Goal: Task Accomplishment & Management: Manage account settings

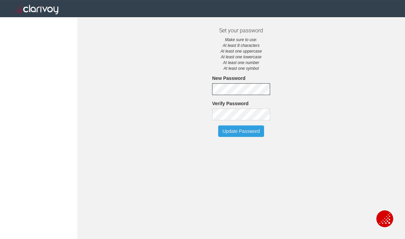
click at [238, 108] on div "Verify Password" at bounding box center [241, 110] width 58 height 20
click at [255, 131] on button "Update Password" at bounding box center [241, 130] width 46 height 11
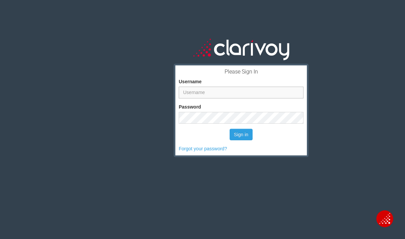
click at [216, 93] on input "Username" at bounding box center [241, 93] width 125 height 12
type input "ybarraz@mercedautoresources.com"
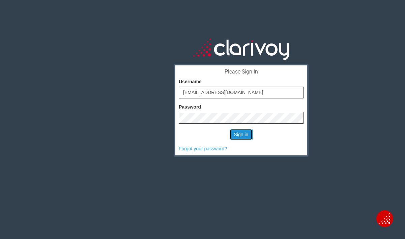
click at [240, 132] on button "Sign in" at bounding box center [241, 134] width 23 height 11
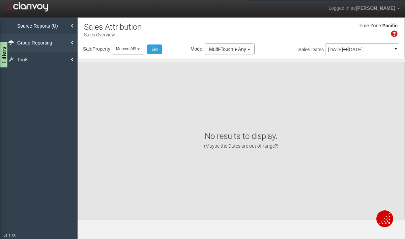
click at [42, 39] on link "Group Reporting" at bounding box center [39, 42] width 78 height 17
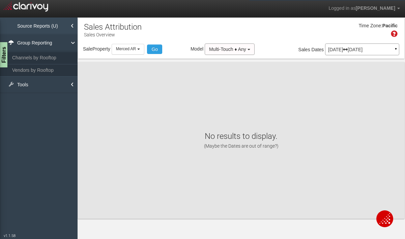
click at [47, 28] on link "Source Reports (U)" at bounding box center [39, 26] width 78 height 17
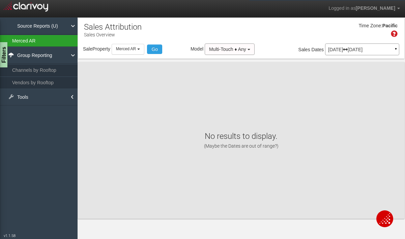
click at [45, 41] on link "Merced AR" at bounding box center [39, 41] width 78 height 12
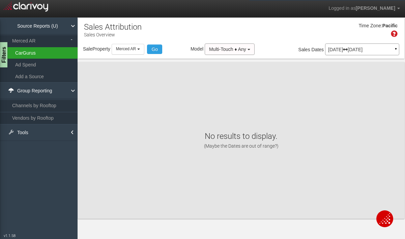
click at [44, 54] on link "CarGurus" at bounding box center [39, 52] width 78 height 11
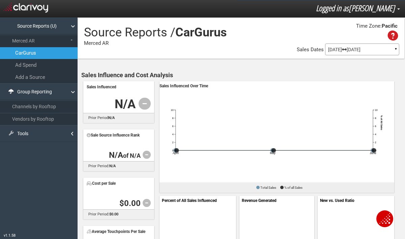
click at [389, 10] on span "[PERSON_NAME]" at bounding box center [372, 7] width 46 height 11
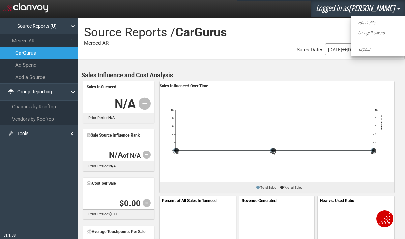
click at [238, 44] on div "Property Loading Go Model Multi-Touch ♦ Any Multi-Touch ♦ Any Multi-Touch - Eve…" at bounding box center [241, 50] width 326 height 14
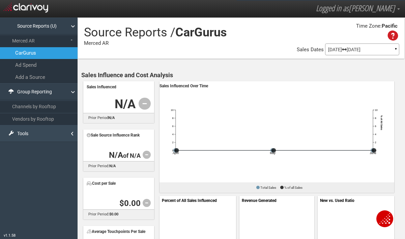
click at [70, 129] on link "Tools" at bounding box center [39, 133] width 78 height 17
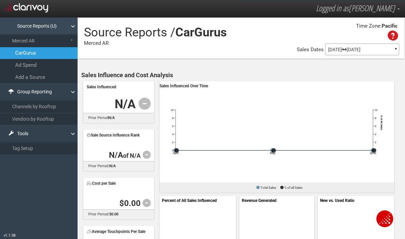
click at [65, 29] on link "Source Reports (U)" at bounding box center [39, 26] width 78 height 17
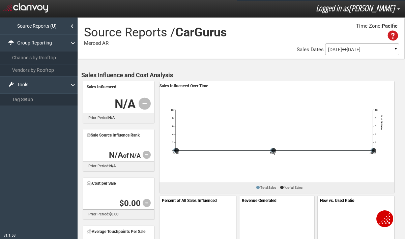
click at [362, 7] on span "[PERSON_NAME]" at bounding box center [372, 7] width 46 height 11
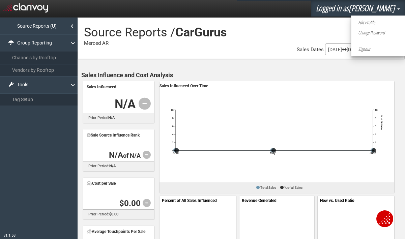
click at [304, 81] on div "Sales Influenced Over Time" at bounding box center [276, 85] width 235 height 9
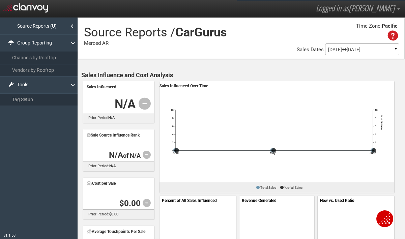
click at [9, 9] on img at bounding box center [25, 7] width 45 height 12
click at [391, 35] on icon at bounding box center [392, 35] width 10 height 10
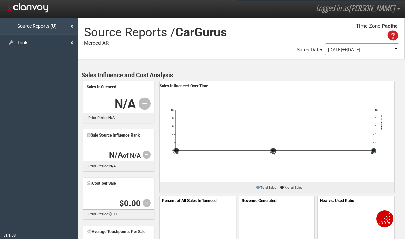
click at [49, 22] on link "Source Reports (U)" at bounding box center [39, 26] width 78 height 17
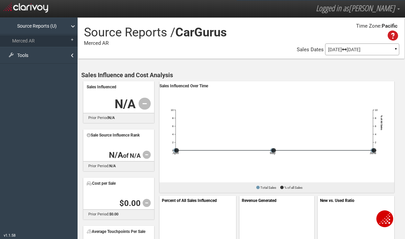
click at [37, 10] on img at bounding box center [25, 7] width 45 height 12
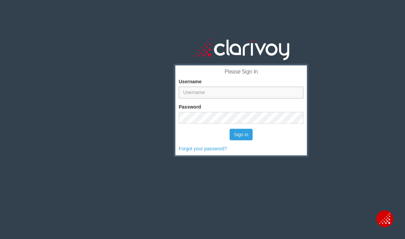
type input "[EMAIL_ADDRESS][DOMAIN_NAME]"
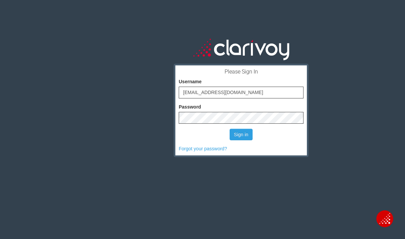
click at [194, 132] on div "Sign in" at bounding box center [241, 134] width 125 height 11
click at [235, 135] on button "Sign in" at bounding box center [241, 134] width 23 height 11
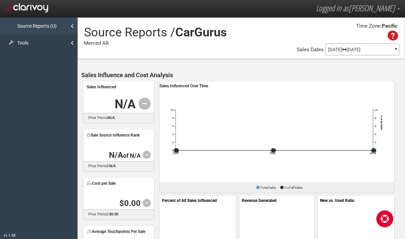
click at [54, 25] on link "Source Reports (U)" at bounding box center [39, 26] width 78 height 17
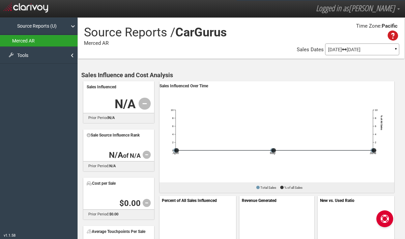
click at [49, 42] on link "Merced AR" at bounding box center [39, 41] width 78 height 12
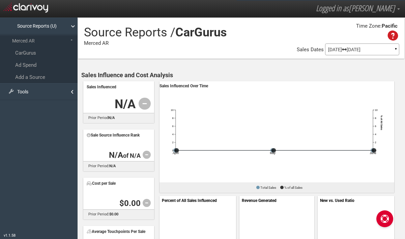
click at [361, 45] on div "Apr 01, 2025 Jun 30, 2025 ▼" at bounding box center [362, 49] width 74 height 12
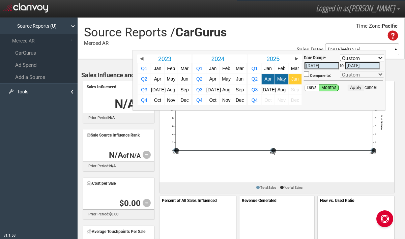
click at [291, 78] on link "Jun" at bounding box center [295, 79] width 13 height 10
select select ","
type input "06/01/2025"
click at [266, 91] on span "Jul" at bounding box center [269, 89] width 14 height 5
select select ","
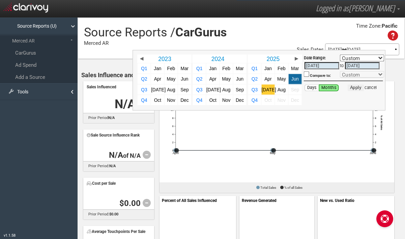
type input "07/31/2025"
click at [279, 94] on link "Aug" at bounding box center [281, 90] width 13 height 10
select select ","
type input "08/01/2025"
type input "08/31/2025"
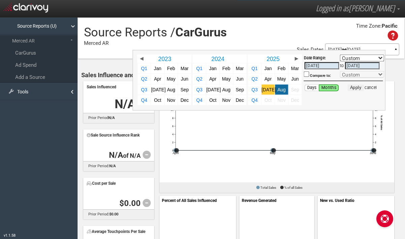
click at [269, 90] on span "[DATE]" at bounding box center [269, 89] width 14 height 5
select select ","
type input "07/01/2025"
click at [279, 90] on span "Aug" at bounding box center [281, 89] width 8 height 5
select select ","
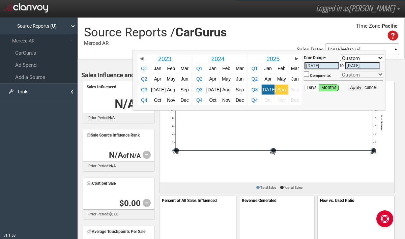
type input "08/01/2025"
click at [268, 90] on span "[DATE]" at bounding box center [269, 89] width 14 height 5
select select ","
type input "[DATE]"
click at [268, 90] on span "[DATE]" at bounding box center [269, 89] width 14 height 5
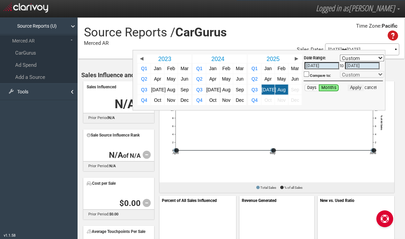
select select ","
type input "07/31/2025"
click at [281, 91] on span "Aug" at bounding box center [281, 89] width 8 height 5
select select ","
type input "[DATE]"
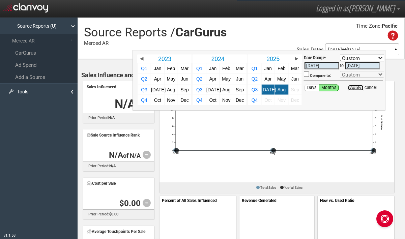
click at [350, 89] on button "Apply" at bounding box center [355, 88] width 17 height 7
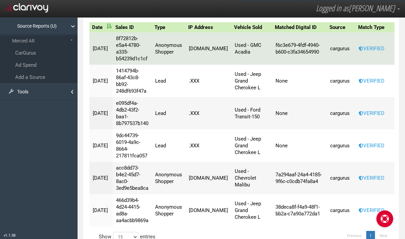
scroll to position [445, 0]
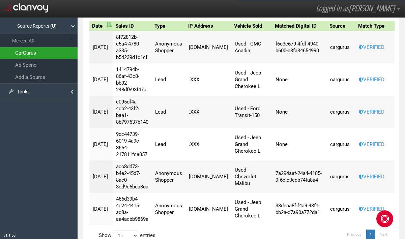
click at [21, 56] on link "CarGurus" at bounding box center [39, 53] width 78 height 12
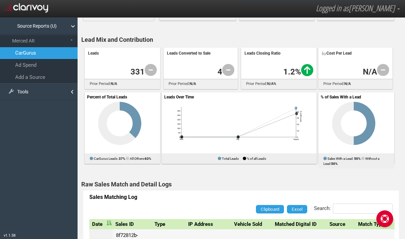
scroll to position [0, 0]
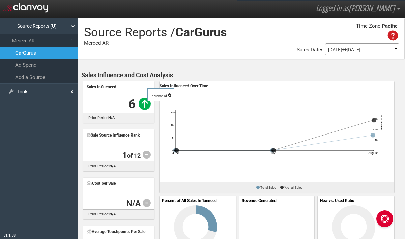
click at [143, 105] on icon at bounding box center [145, 104] width 12 height 12
click at [102, 87] on div "Sales Influenced" at bounding box center [119, 86] width 64 height 9
click at [144, 103] on icon at bounding box center [145, 104] width 12 height 12
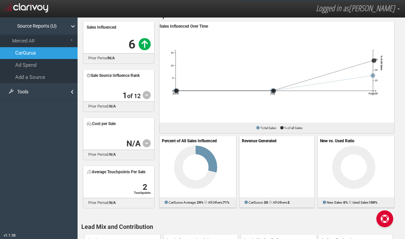
scroll to position [64, 0]
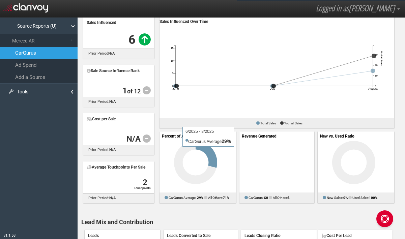
click at [209, 150] on icon at bounding box center [207, 154] width 22 height 27
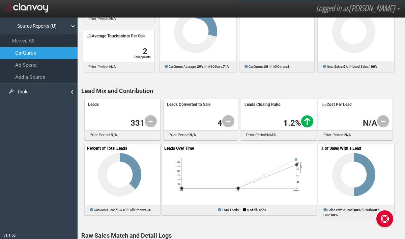
scroll to position [197, 0]
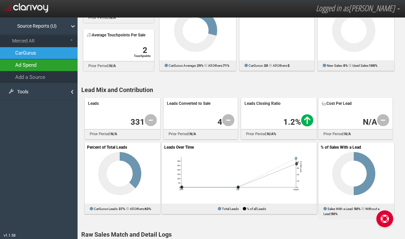
click at [24, 63] on link "Ad Spend" at bounding box center [39, 65] width 78 height 12
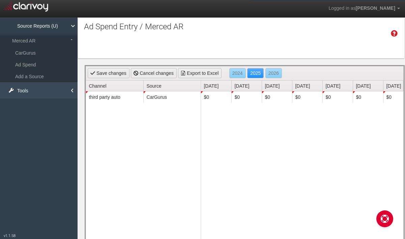
click at [35, 92] on link "Tools" at bounding box center [39, 90] width 78 height 17
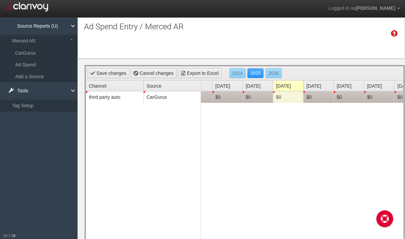
scroll to position [0, 146]
click at [258, 97] on td "$0" at bounding box center [257, 96] width 30 height 11
click at [253, 97] on input "0" at bounding box center [257, 96] width 27 height 9
click at [255, 99] on td "$0" at bounding box center [257, 96] width 30 height 11
type input "6647"
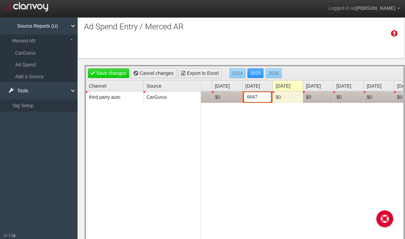
click at [280, 98] on td "$0" at bounding box center [287, 96] width 30 height 11
click at [280, 98] on input "0" at bounding box center [287, 96] width 27 height 9
type input "6647"
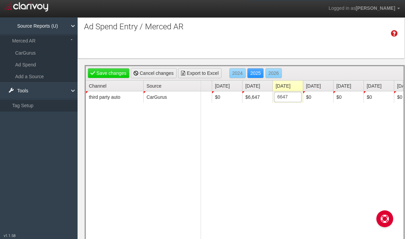
click at [278, 133] on div "$0 $0 $0 $0 $0 $0 $6,647 $6,647 6647 $0 $0 $0 $0" at bounding box center [302, 190] width 202 height 198
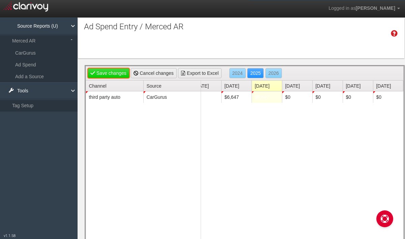
click at [119, 70] on link "Save changes" at bounding box center [109, 73] width 42 height 10
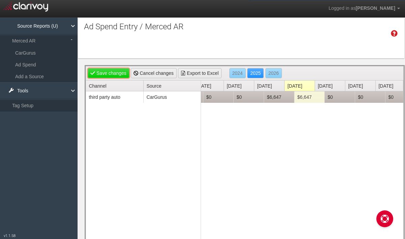
scroll to position [0, 119]
click at [279, 99] on td "$6,647" at bounding box center [279, 96] width 30 height 11
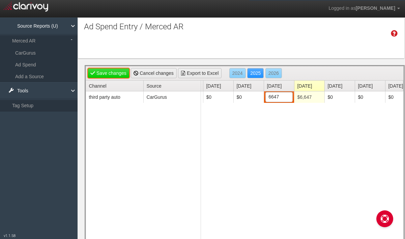
click at [116, 71] on link "Save changes" at bounding box center [109, 73] width 42 height 10
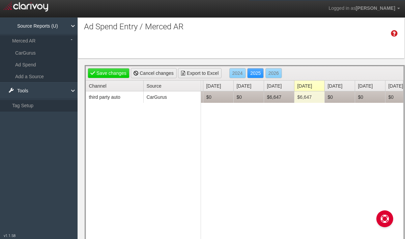
click at [309, 101] on td "$6,647" at bounding box center [309, 96] width 30 height 11
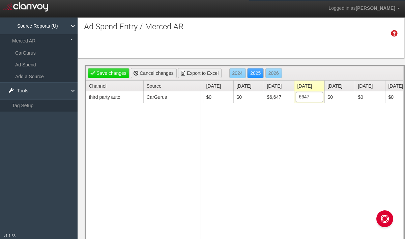
click at [312, 168] on div "$0 $0 $0 $0 $0 $0 $6,647 $6,647 6647 $0 $0 $0 $0" at bounding box center [302, 190] width 202 height 198
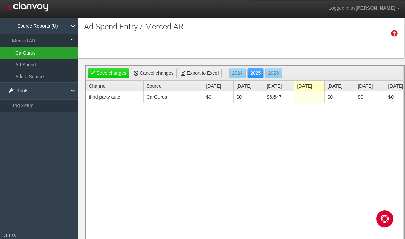
click at [32, 50] on link "CarGurus" at bounding box center [39, 52] width 78 height 11
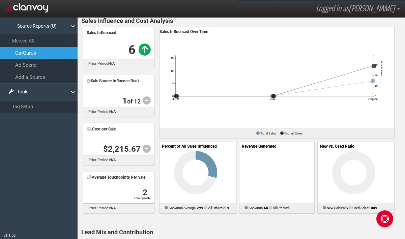
scroll to position [56, 0]
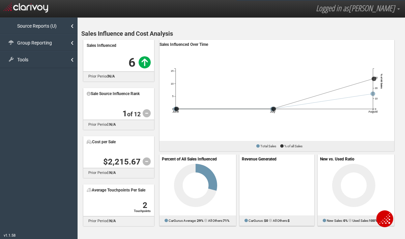
scroll to position [53, 0]
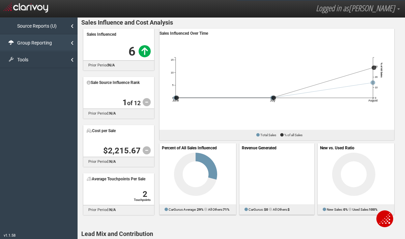
click at [49, 48] on link "Group Reporting" at bounding box center [39, 42] width 78 height 17
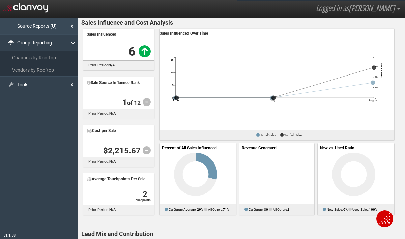
click at [55, 34] on link "Source Reports (U)" at bounding box center [39, 26] width 78 height 17
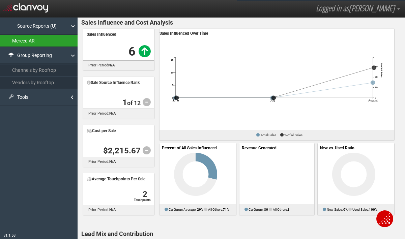
click at [46, 41] on link "Merced AR" at bounding box center [39, 41] width 78 height 12
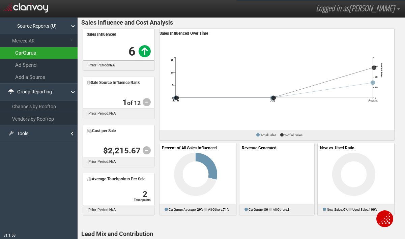
click at [41, 55] on link "CarGurus" at bounding box center [39, 53] width 78 height 12
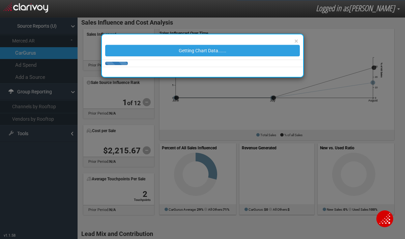
click at [47, 69] on div "× Getting Chart Data......" at bounding box center [202, 119] width 405 height 239
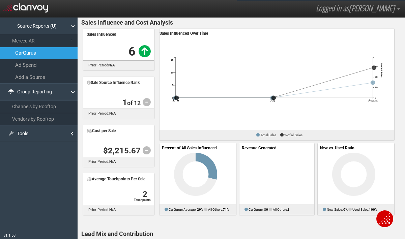
click at [47, 69] on link "Ad Spend" at bounding box center [39, 65] width 78 height 12
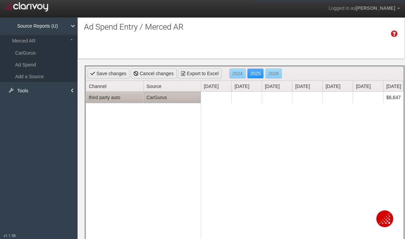
click at [171, 96] on td "CarGurus" at bounding box center [171, 97] width 57 height 11
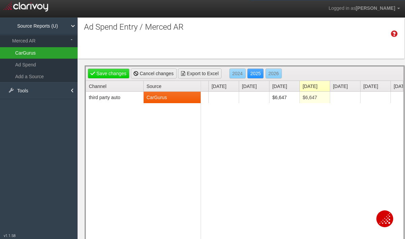
click at [36, 54] on link "CarGurus" at bounding box center [39, 52] width 78 height 11
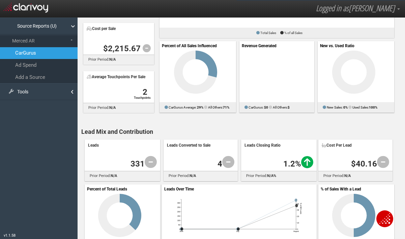
scroll to position [155, 0]
drag, startPoint x: 110, startPoint y: 77, endPoint x: 147, endPoint y: 92, distance: 39.8
click at [147, 92] on div "Average Touchpoints Per Sale 2 Touchpoints prior period: N/A" at bounding box center [118, 91] width 71 height 41
click at [147, 92] on strong "2" at bounding box center [145, 91] width 5 height 9
click at [144, 91] on strong "2" at bounding box center [145, 91] width 5 height 9
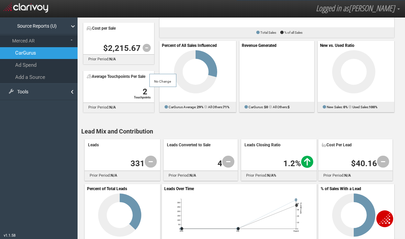
click at [145, 91] on strong "2" at bounding box center [145, 91] width 5 height 9
click at [172, 118] on div "Source Reports / CarGurus Merced AR Time Zone: Pacific Property Loading Go Mode…" at bounding box center [241, 210] width 328 height 697
click at [144, 91] on strong "2" at bounding box center [145, 91] width 5 height 9
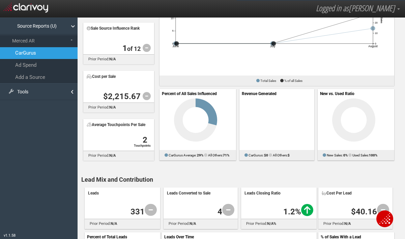
scroll to position [0, 0]
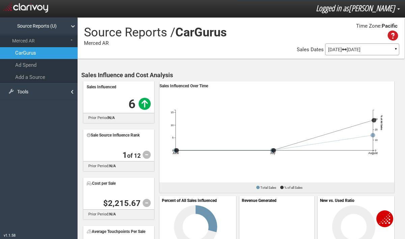
click at [358, 8] on span "[PERSON_NAME]" at bounding box center [372, 7] width 46 height 11
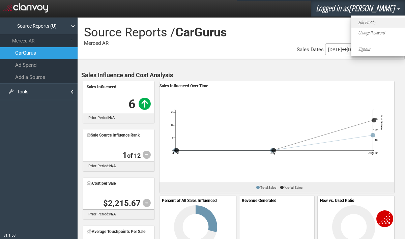
click at [360, 21] on link "Edit Profile" at bounding box center [377, 23] width 53 height 10
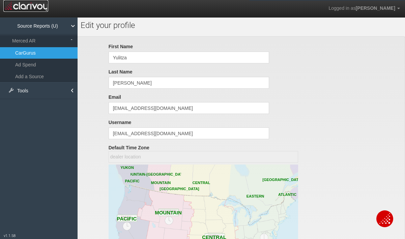
click at [9, 5] on img at bounding box center [25, 6] width 45 height 12
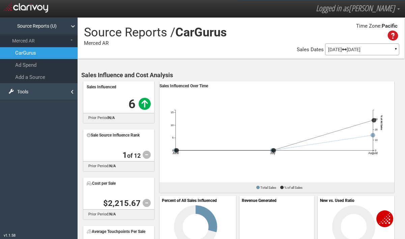
click at [26, 94] on link "Tools" at bounding box center [39, 91] width 78 height 17
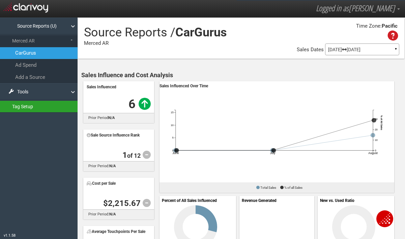
click at [27, 108] on link "Tag Setup" at bounding box center [39, 106] width 78 height 12
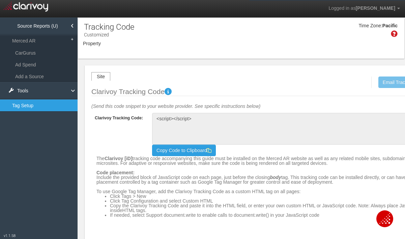
type textarea "<!-- Clarivoy Tracking Code --> <script type="text/javascript" src="//tags-cdn.…"
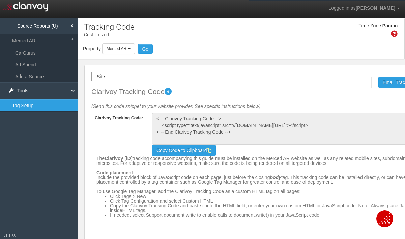
scroll to position [0, 0]
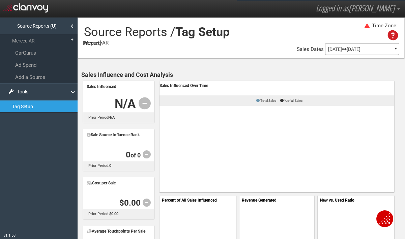
scroll to position [232, 0]
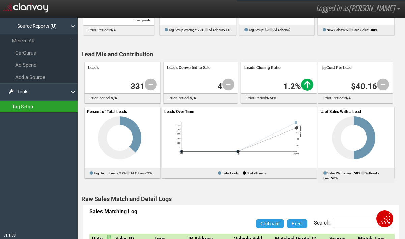
click at [46, 106] on link "Tag Setup" at bounding box center [39, 106] width 78 height 12
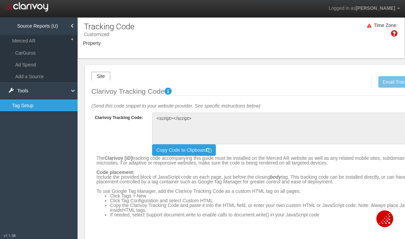
scroll to position [0, 0]
type textarea "<!-- Clarivoy Tracking Code --> <script type="text/javascript" src="//tags-cdn.…"
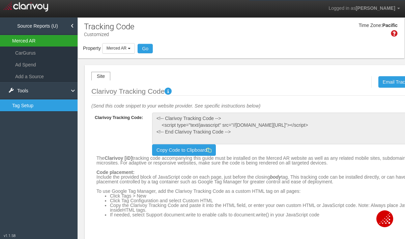
click at [47, 42] on link "Merced AR" at bounding box center [39, 41] width 78 height 12
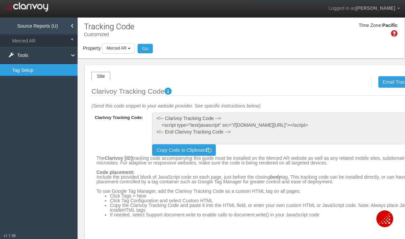
click at [47, 31] on link "Source Reports (U)" at bounding box center [39, 26] width 78 height 17
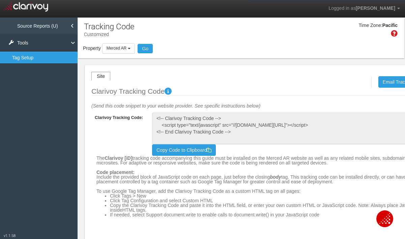
click at [48, 31] on link "Source Reports (U)" at bounding box center [39, 26] width 78 height 17
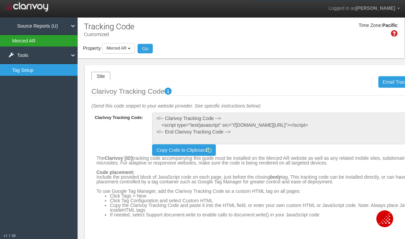
click at [42, 42] on link "Merced AR" at bounding box center [39, 41] width 78 height 12
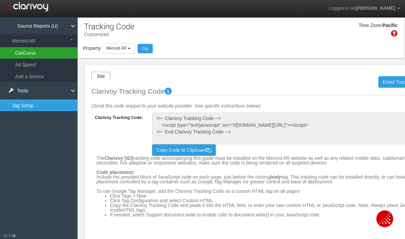
click at [41, 53] on link "CarGurus" at bounding box center [39, 52] width 78 height 11
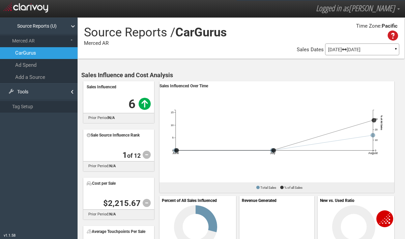
click at [384, 217] on img "Open Chat" at bounding box center [384, 218] width 11 height 11
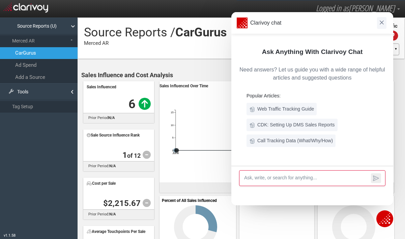
click at [379, 23] on span at bounding box center [381, 23] width 9 height 12
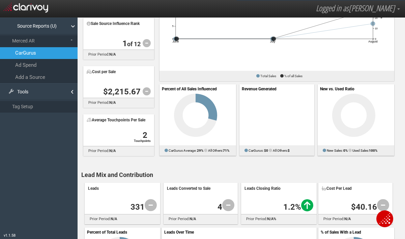
scroll to position [114, 0]
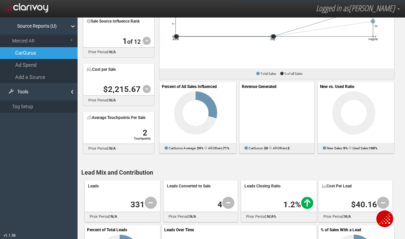
click at [63, 154] on div "Source Reports (U) Merced AR CarGurus Ad Spend Add a Source TV Attribution Netw…" at bounding box center [39, 130] width 78 height 225
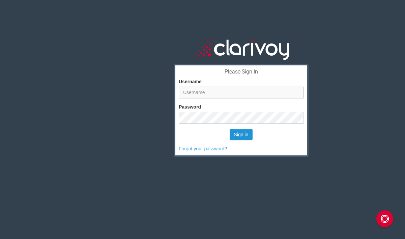
type input "[EMAIL_ADDRESS][DOMAIN_NAME]"
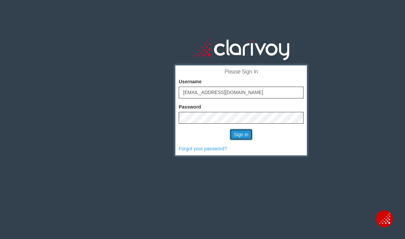
click at [246, 134] on button "Sign in" at bounding box center [241, 134] width 23 height 11
